Goal: Information Seeking & Learning: Learn about a topic

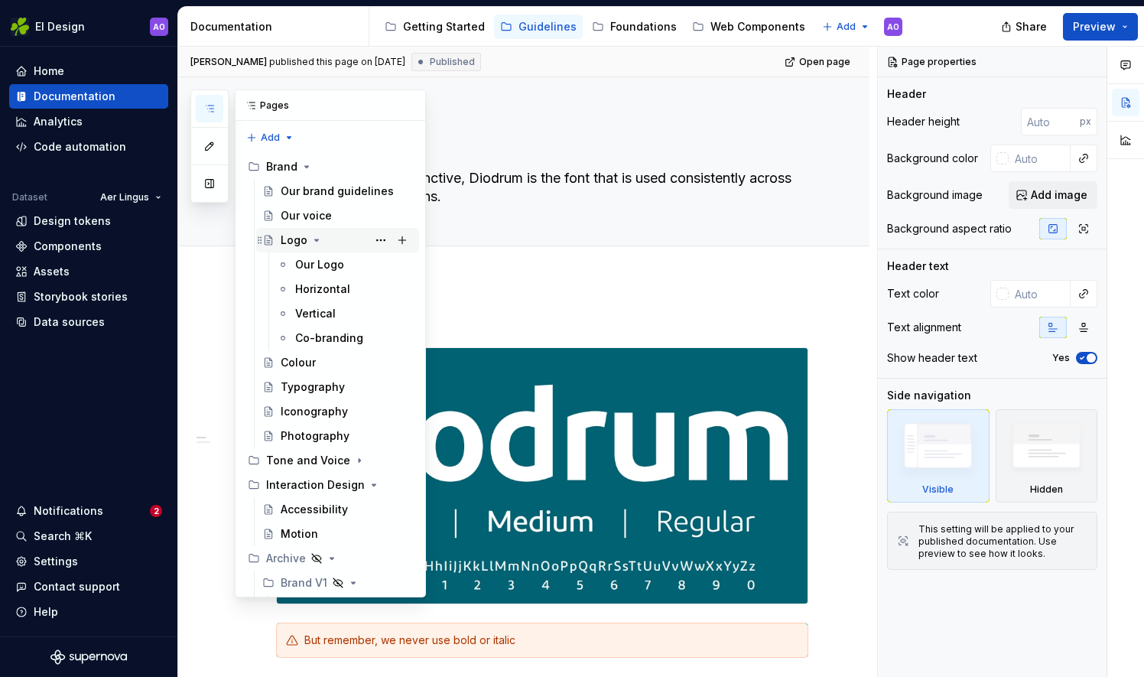
click at [286, 244] on div "Logo" at bounding box center [294, 239] width 27 height 15
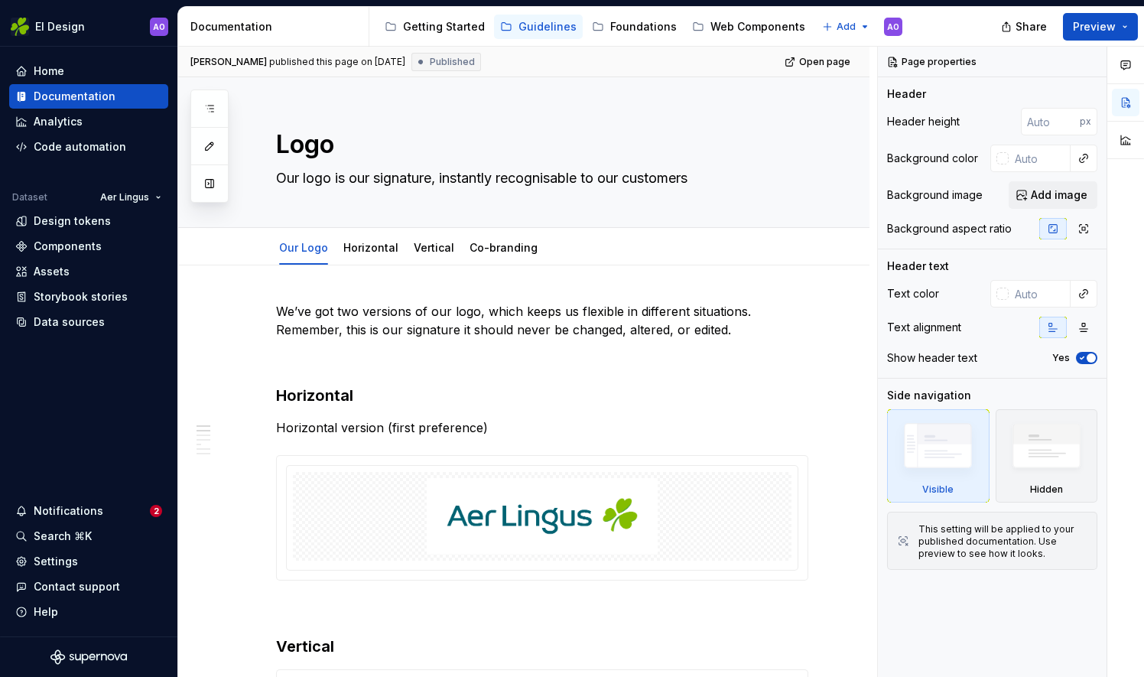
click at [608, 67] on html "EI Design AO Home Documentation Analytics Code automation Dataset Aer Lingus De…" at bounding box center [572, 338] width 1144 height 677
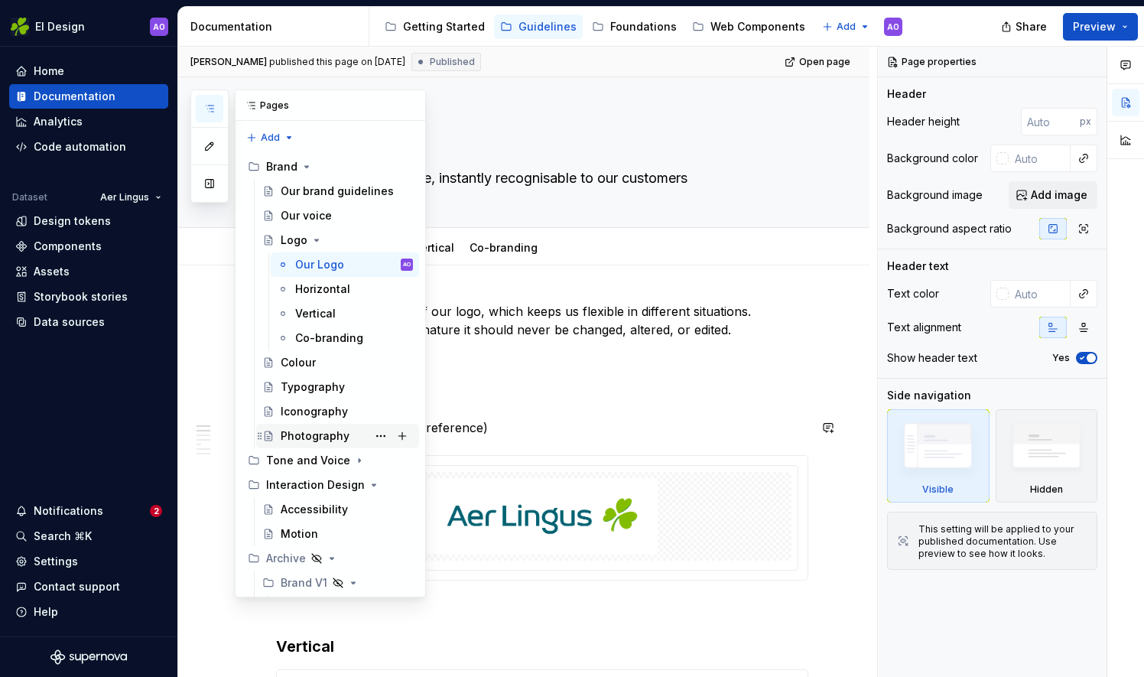
click at [327, 434] on div "Photography" at bounding box center [315, 435] width 69 height 15
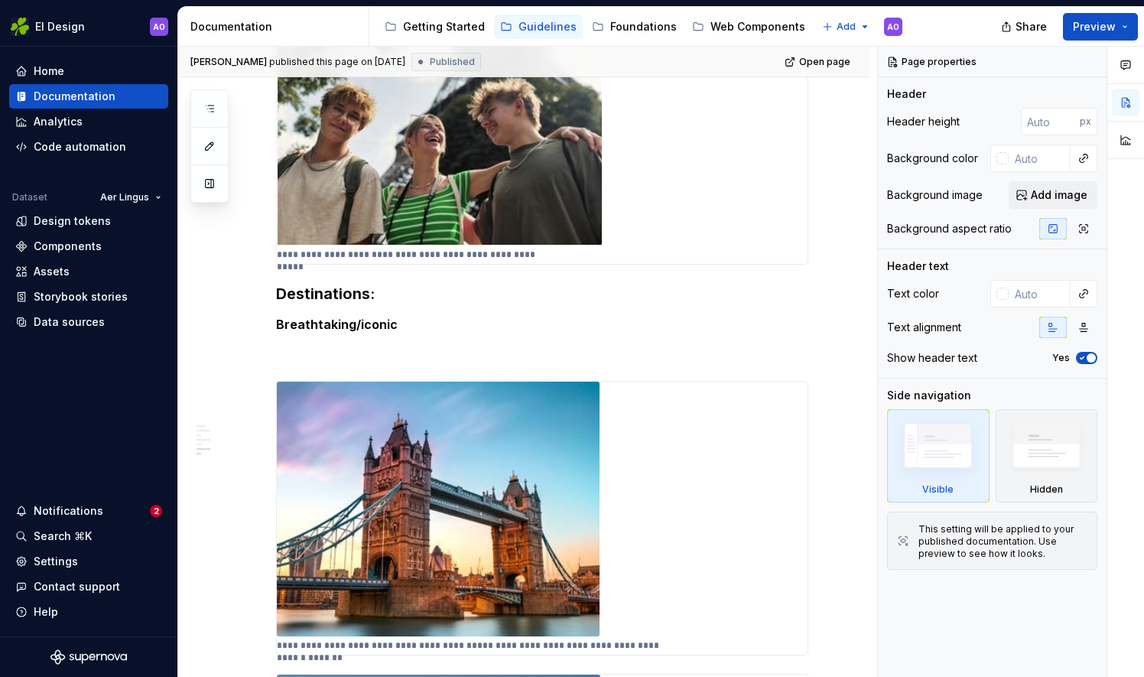
scroll to position [1439, 0]
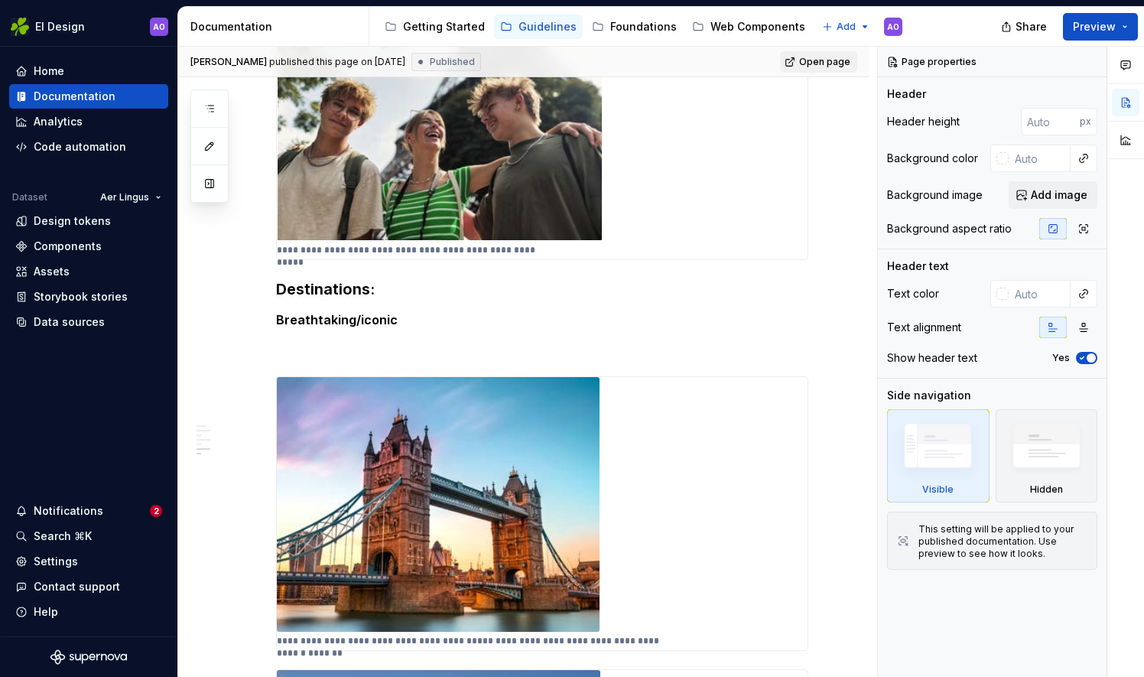
click at [801, 67] on link "Open page" at bounding box center [818, 61] width 77 height 21
type textarea "*"
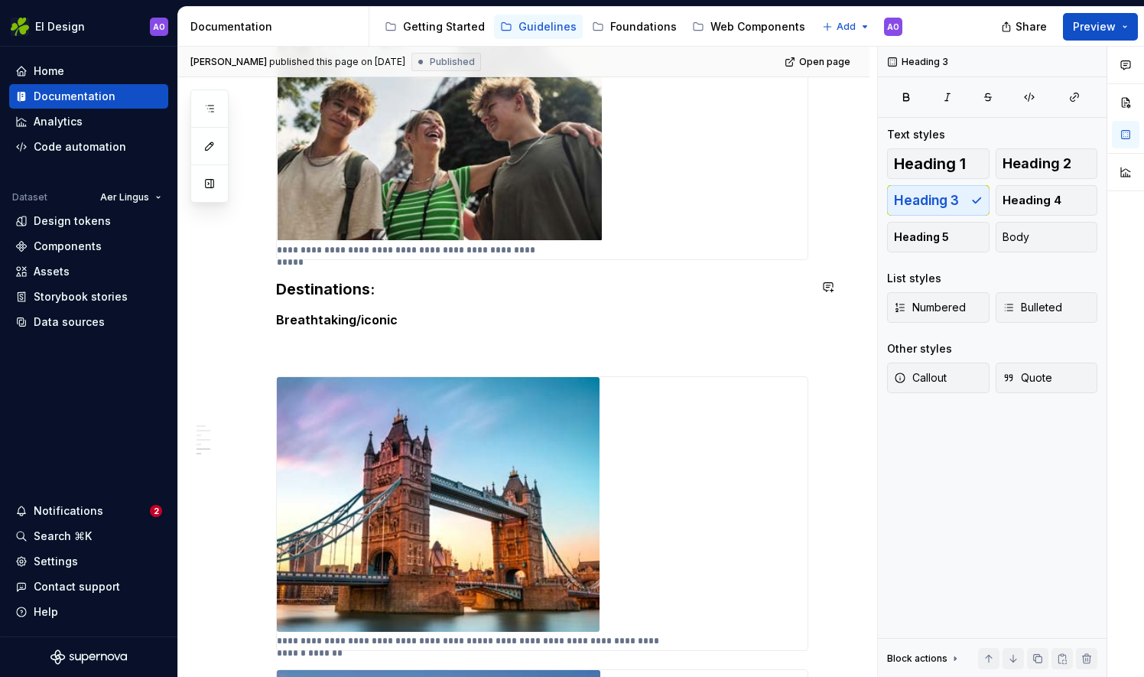
click at [399, 278] on h3 "Destinations:" at bounding box center [542, 288] width 532 height 21
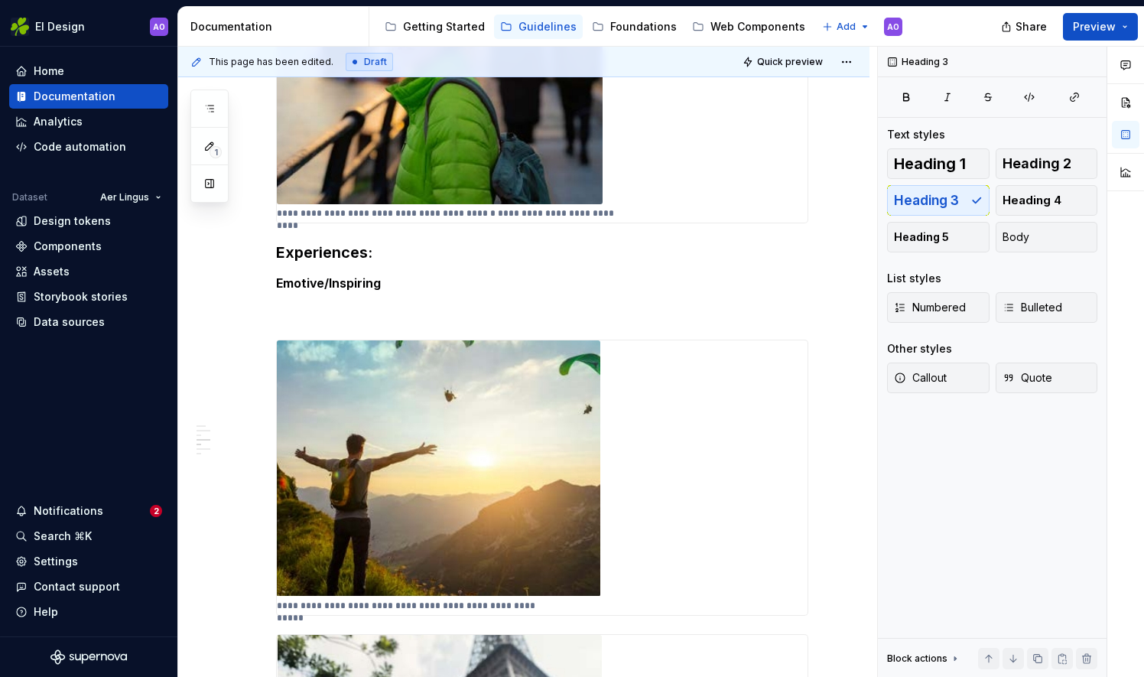
scroll to position [744, 0]
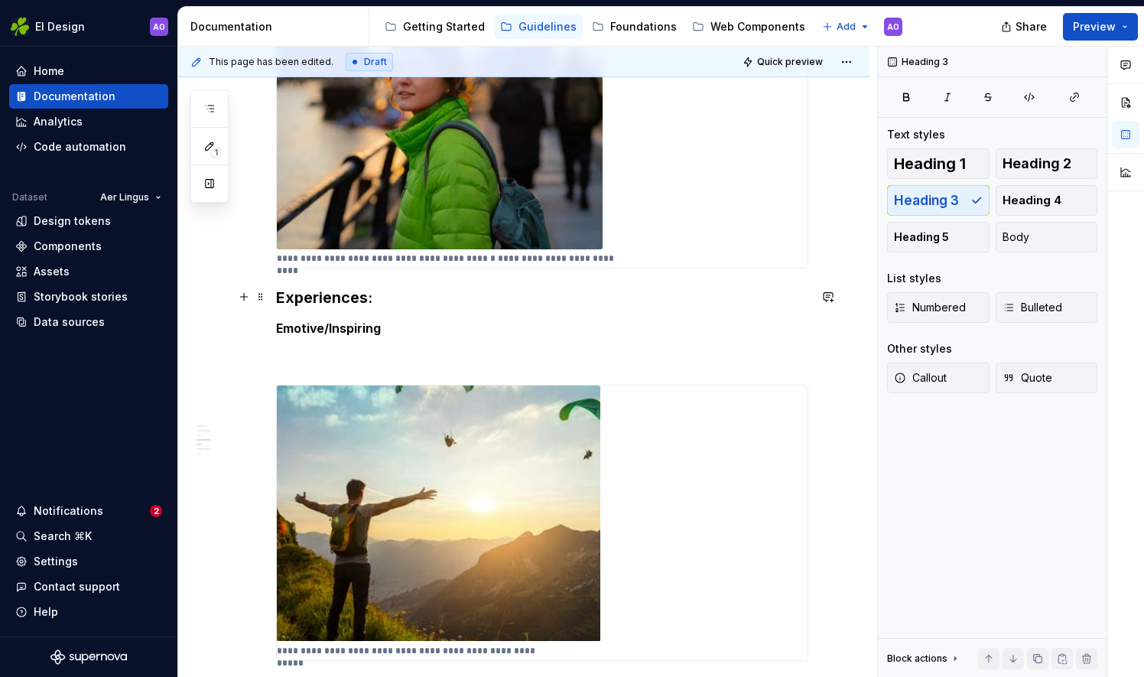
click at [460, 296] on h3 "Experiences:" at bounding box center [542, 297] width 532 height 21
click at [866, 257] on div "**********" at bounding box center [523, 691] width 691 height 2346
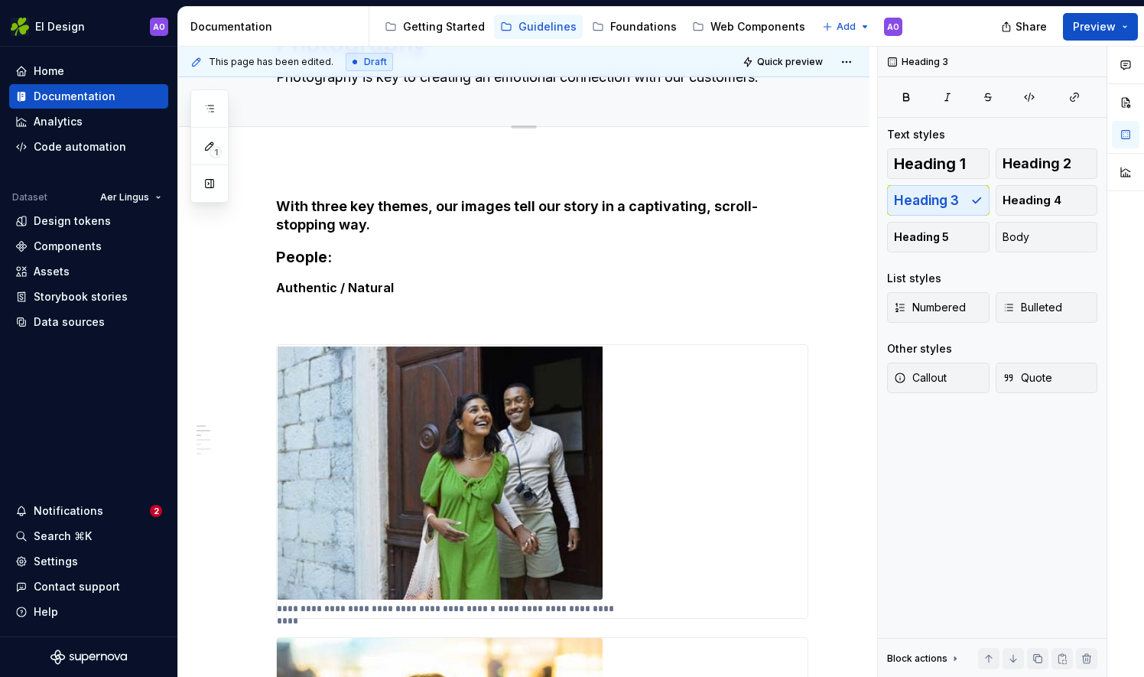
scroll to position [102, 0]
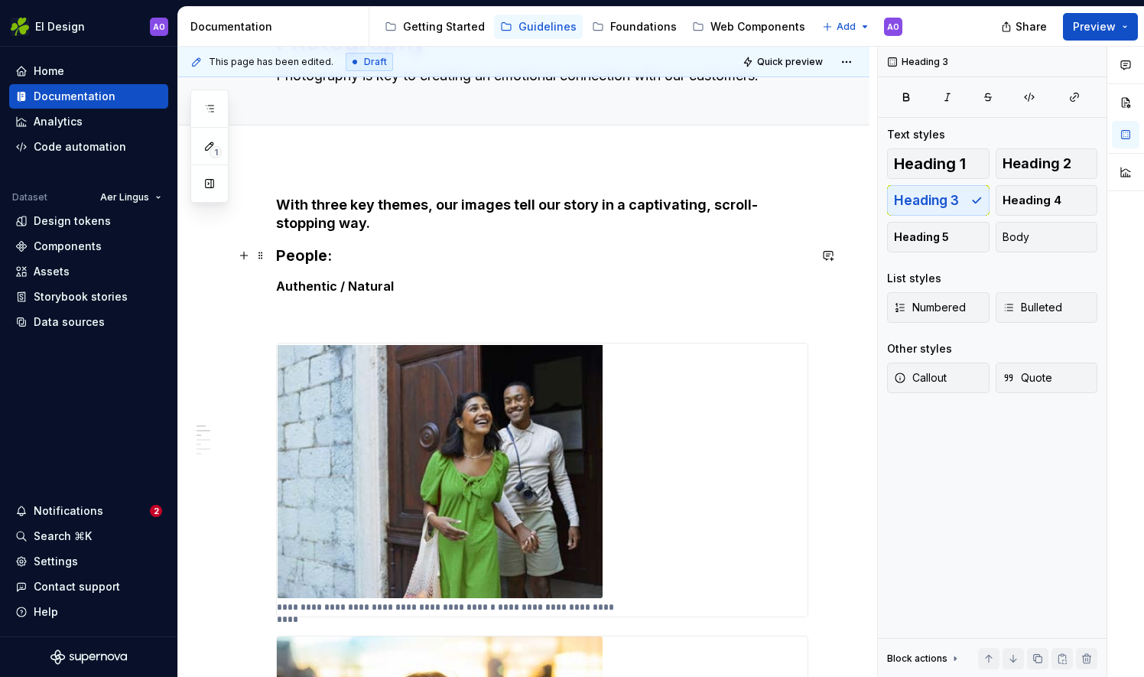
click at [427, 257] on h3 "People:" at bounding box center [542, 255] width 532 height 21
click at [781, 67] on button "Quick preview" at bounding box center [784, 61] width 92 height 21
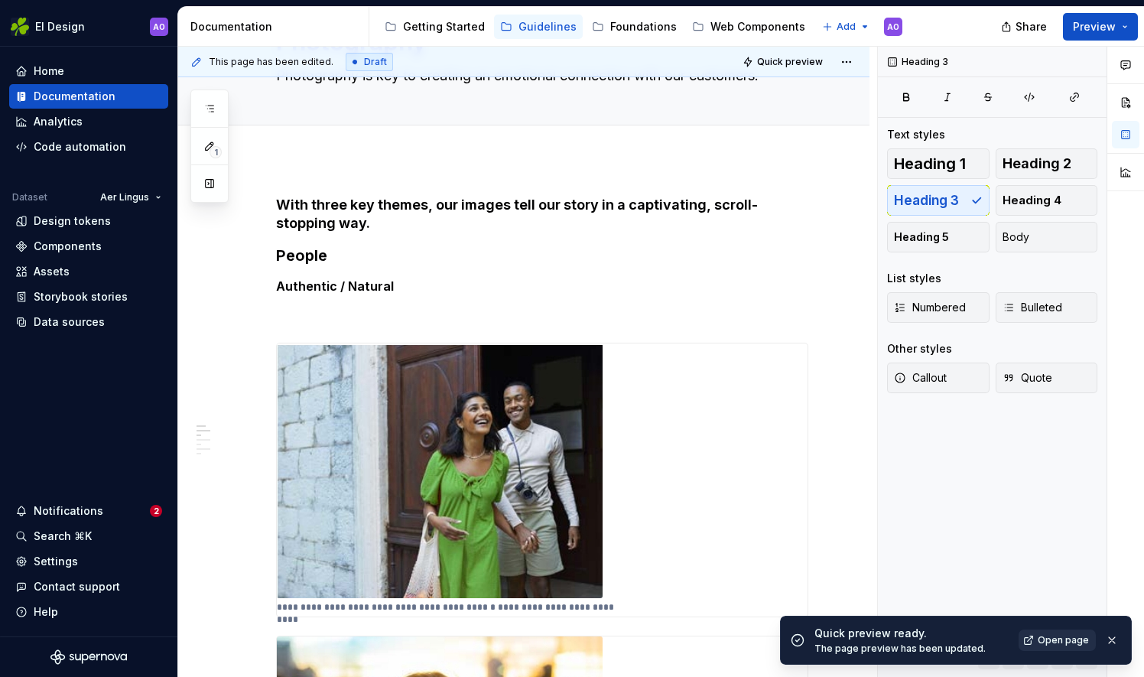
click at [1051, 639] on span "Open page" at bounding box center [1063, 640] width 51 height 12
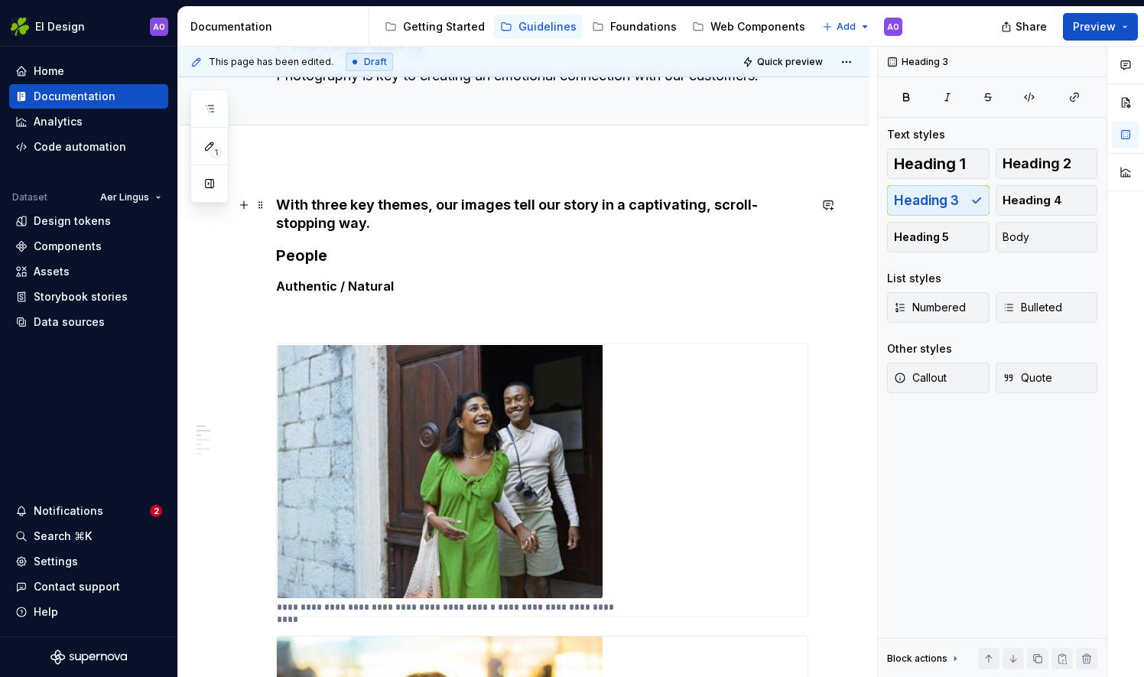
click at [431, 228] on h4 "With three key themes, our images tell our story in a captivating, scroll-stopp…" at bounding box center [542, 214] width 532 height 37
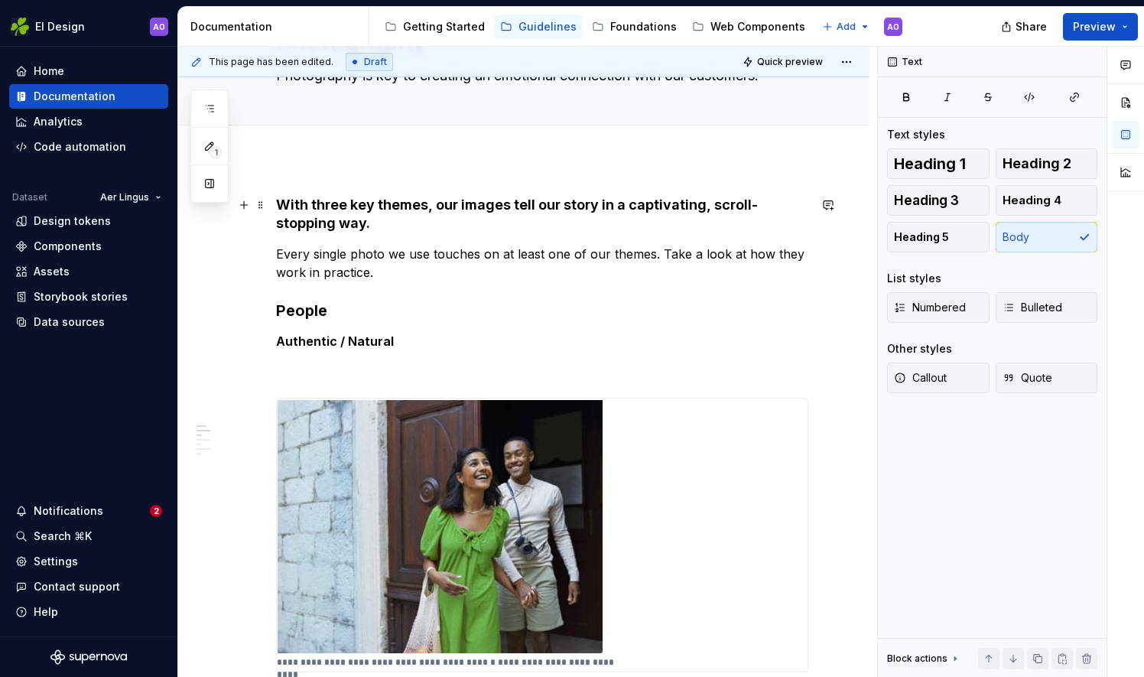
click at [355, 223] on h4 "With three key themes, our images tell our story in a captivating, scroll-stopp…" at bounding box center [542, 214] width 532 height 37
drag, startPoint x: 380, startPoint y: 272, endPoint x: 372, endPoint y: 274, distance: 8.5
click at [372, 274] on p "Every single photo we use touches on at least one of our themes. Take a look at…" at bounding box center [542, 263] width 532 height 37
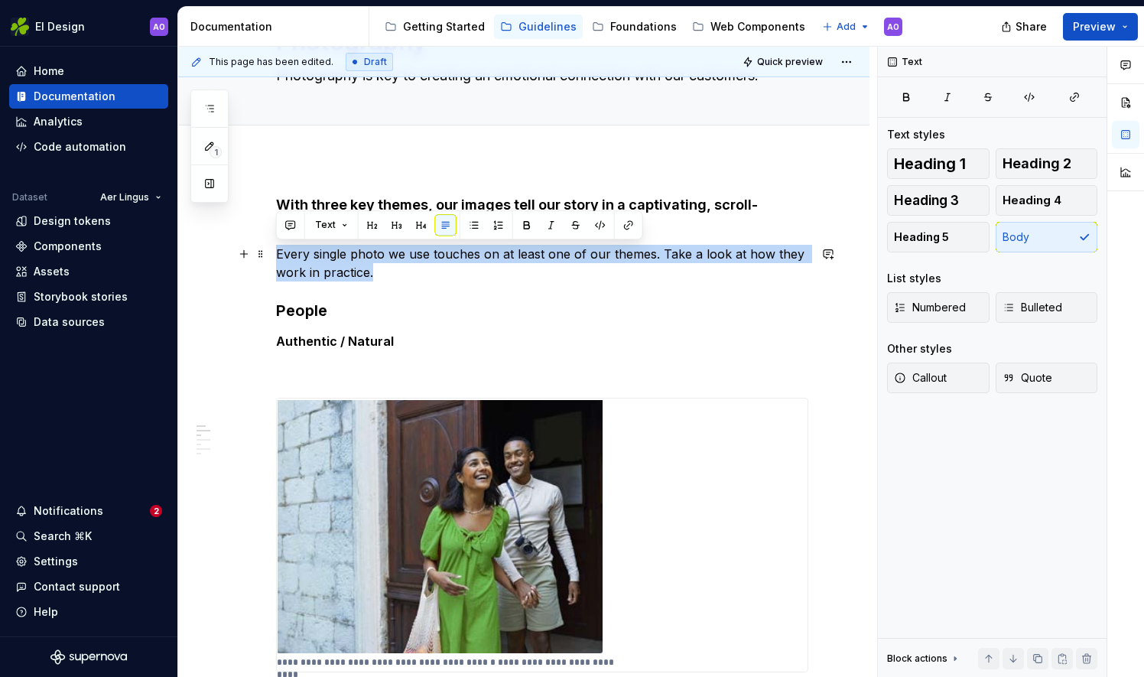
drag, startPoint x: 380, startPoint y: 273, endPoint x: 271, endPoint y: 248, distance: 112.2
click at [959, 241] on button "Heading 5" at bounding box center [938, 237] width 102 height 31
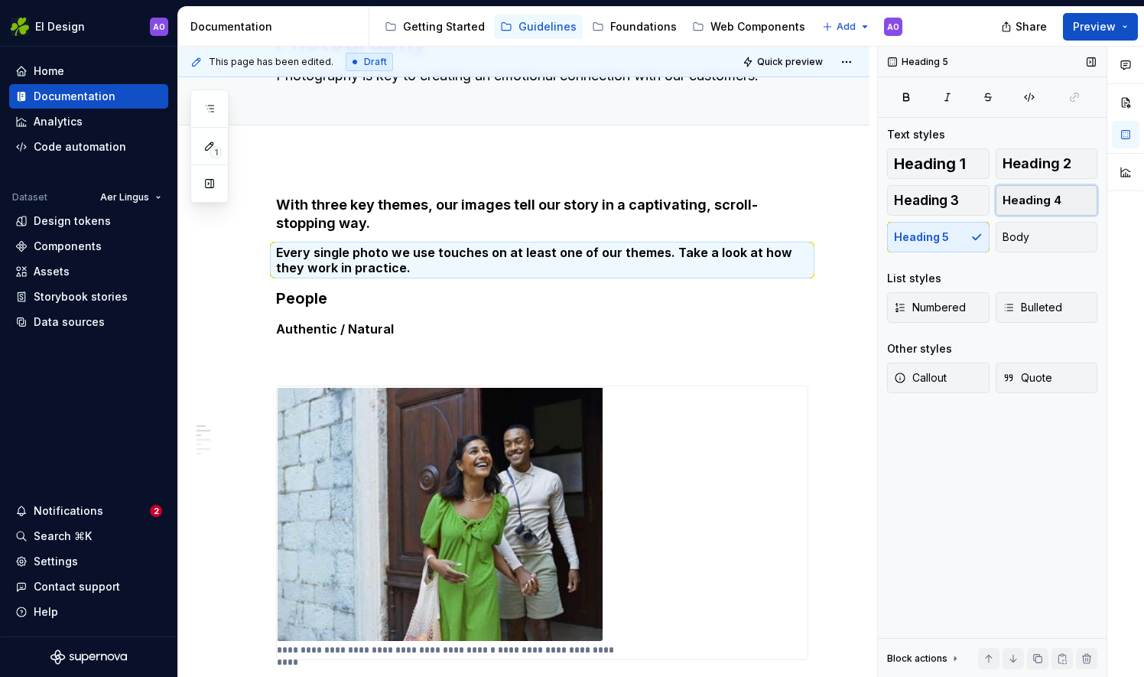
click at [1022, 197] on span "Heading 4" at bounding box center [1031, 200] width 59 height 15
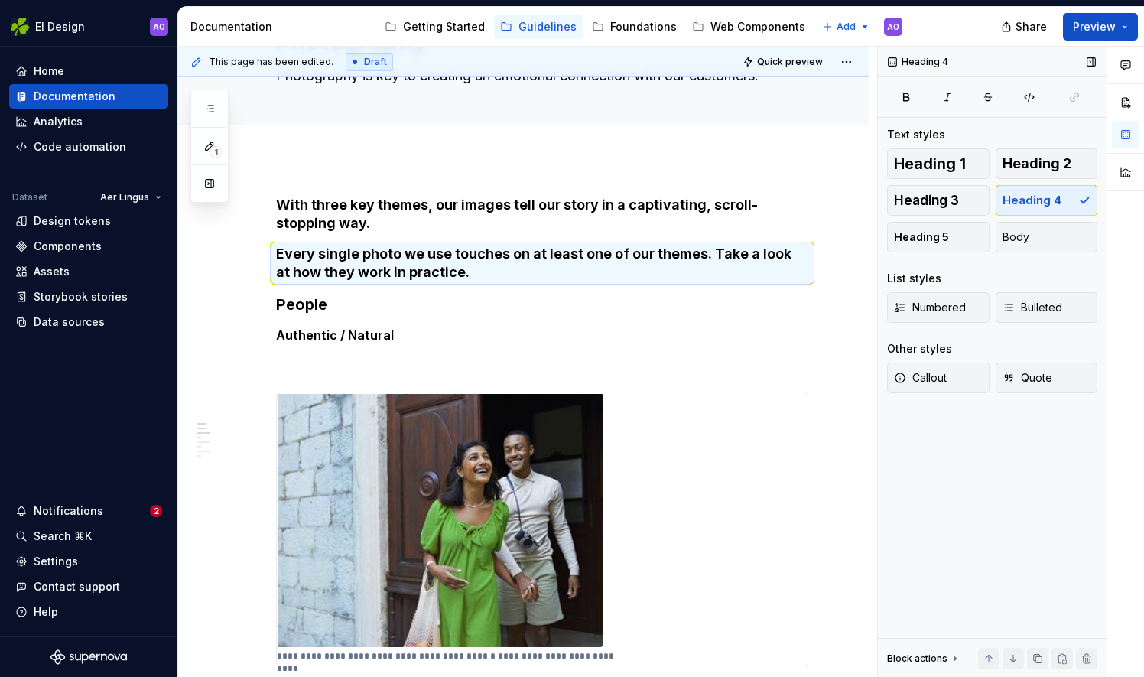
click at [1041, 220] on div "Heading 1 Heading 2 Heading 3 Heading 4 Heading 5 Body" at bounding box center [992, 200] width 210 height 104
click at [1028, 244] on button "Body" at bounding box center [1047, 237] width 102 height 31
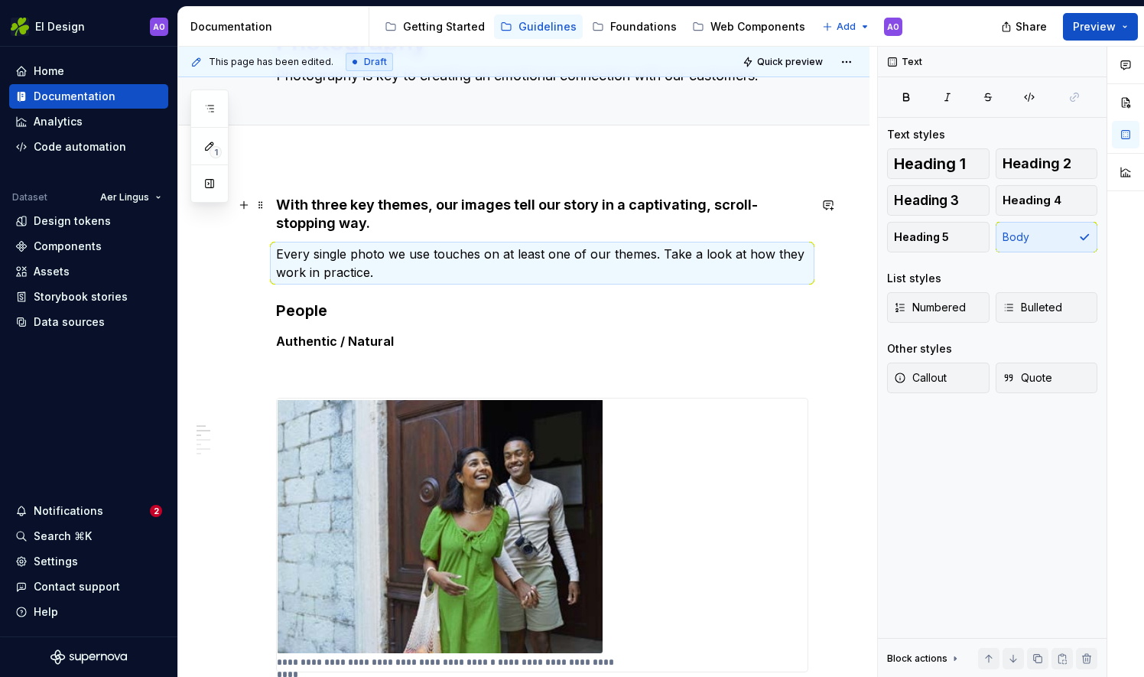
click at [517, 226] on h4 "With three key themes, our images tell our story in a captivating, scroll-stopp…" at bounding box center [542, 214] width 532 height 37
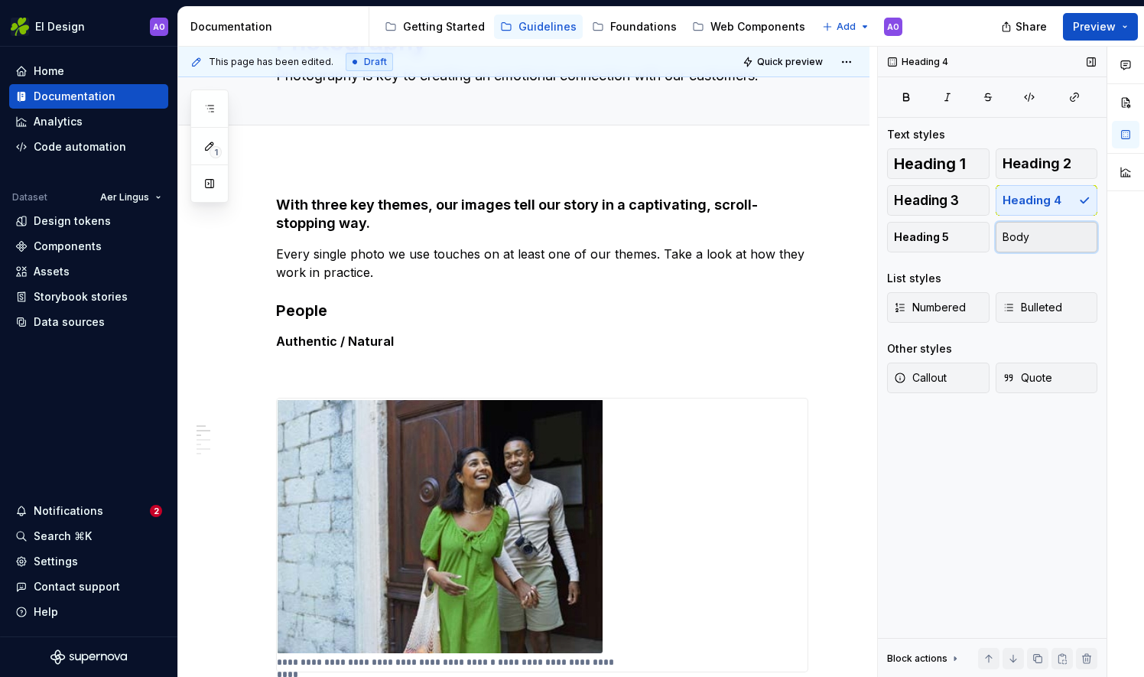
click at [1021, 235] on span "Body" at bounding box center [1015, 236] width 27 height 15
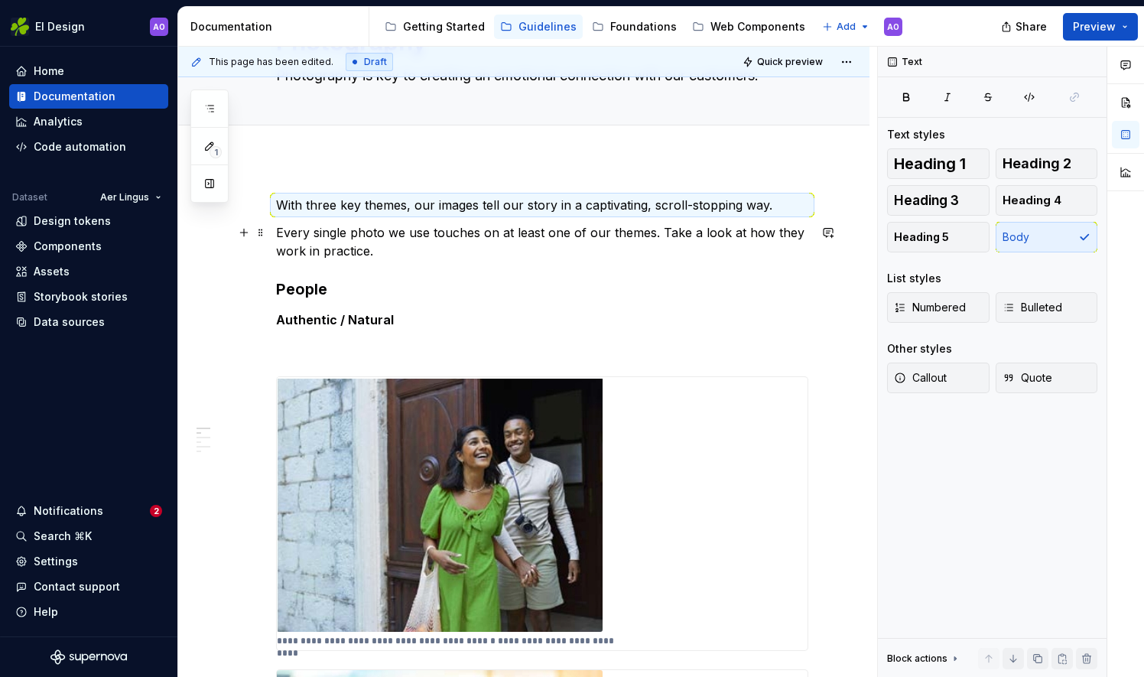
click at [276, 231] on p "Every single photo we use touches on at least one of our themes. Take a look at…" at bounding box center [542, 241] width 532 height 37
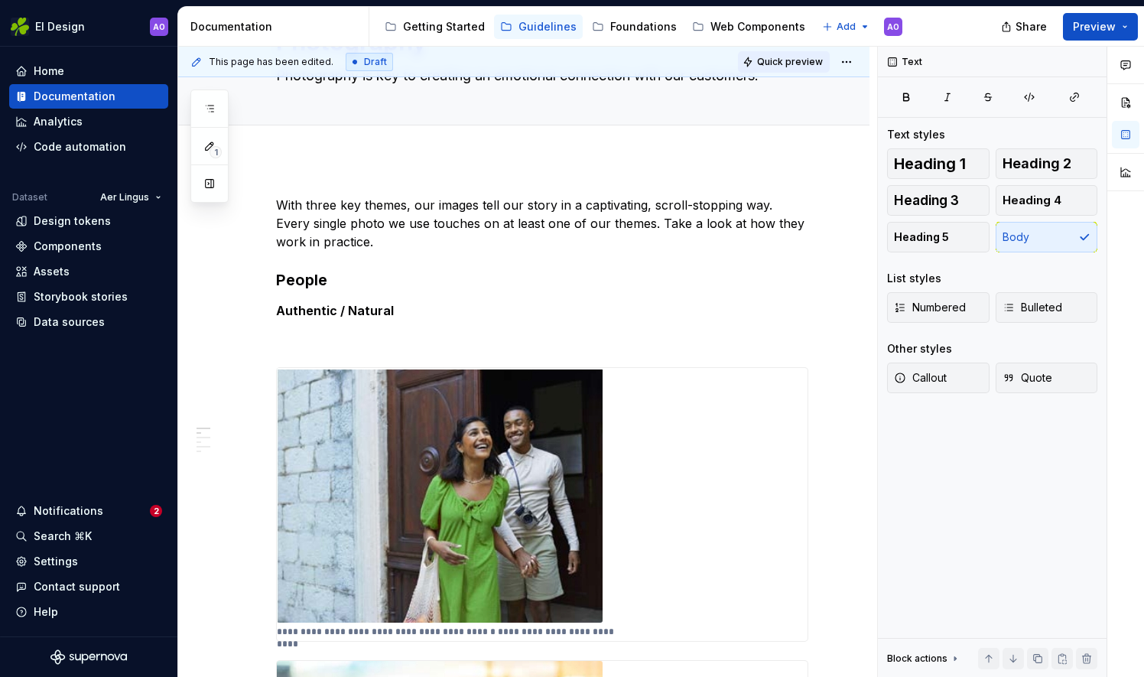
click at [791, 53] on button "Quick preview" at bounding box center [784, 61] width 92 height 21
click at [781, 54] on button "Quick preview" at bounding box center [784, 61] width 92 height 21
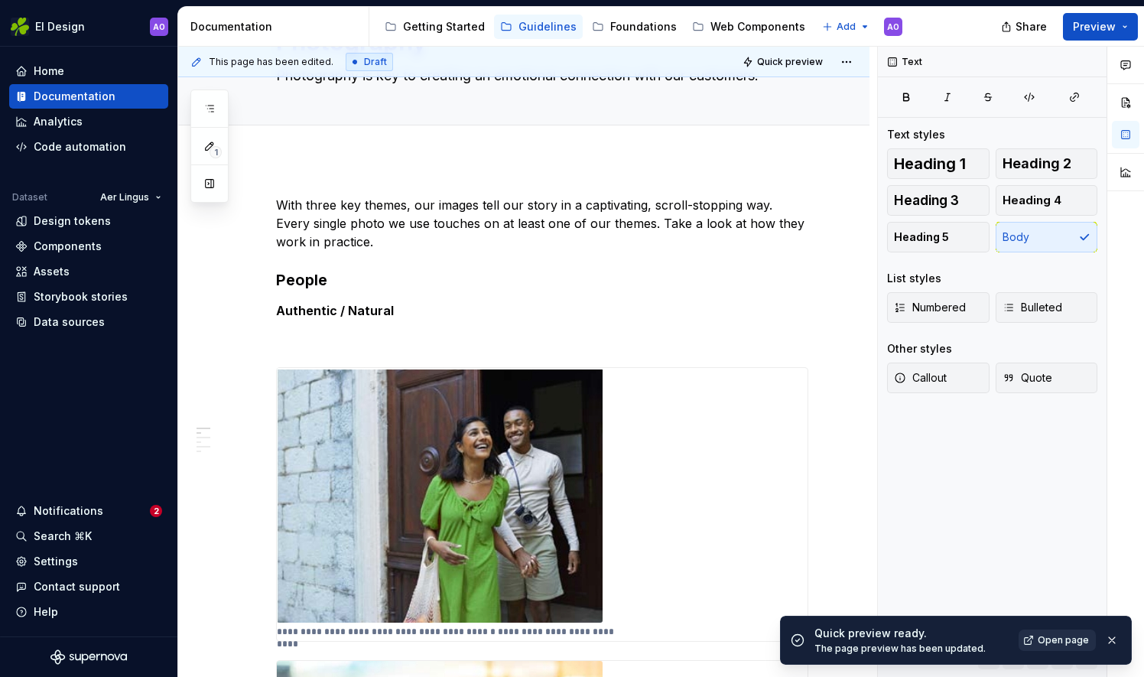
click at [1074, 642] on span "Open page" at bounding box center [1063, 640] width 51 height 12
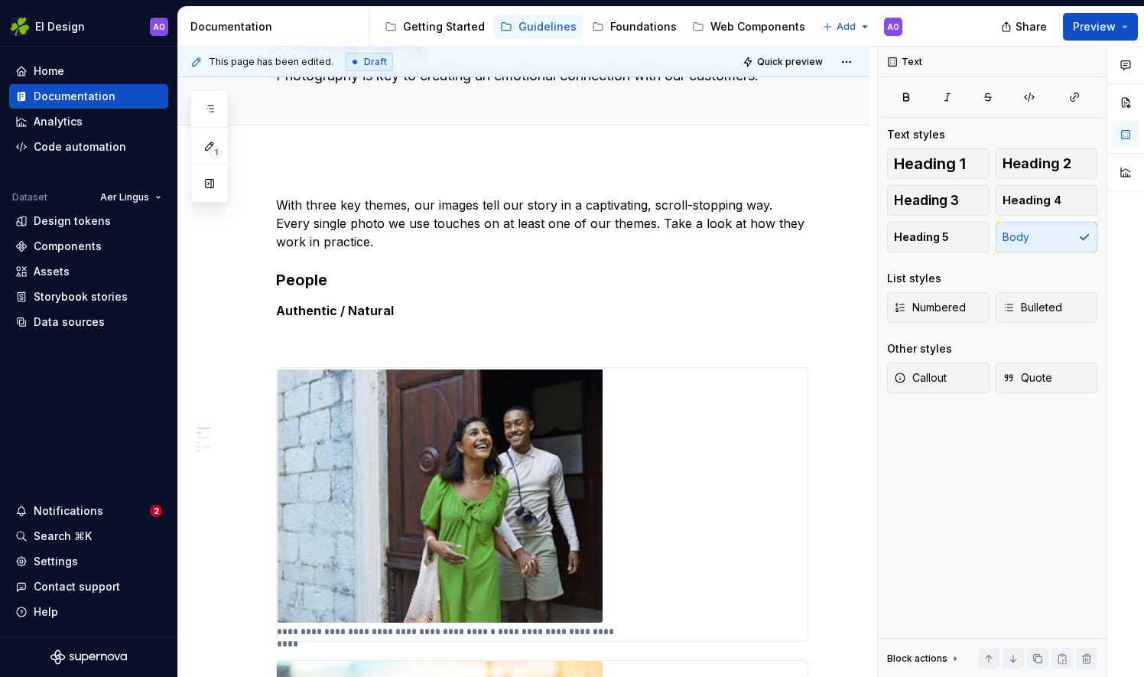
type textarea "*"
